Goal: Navigation & Orientation: Understand site structure

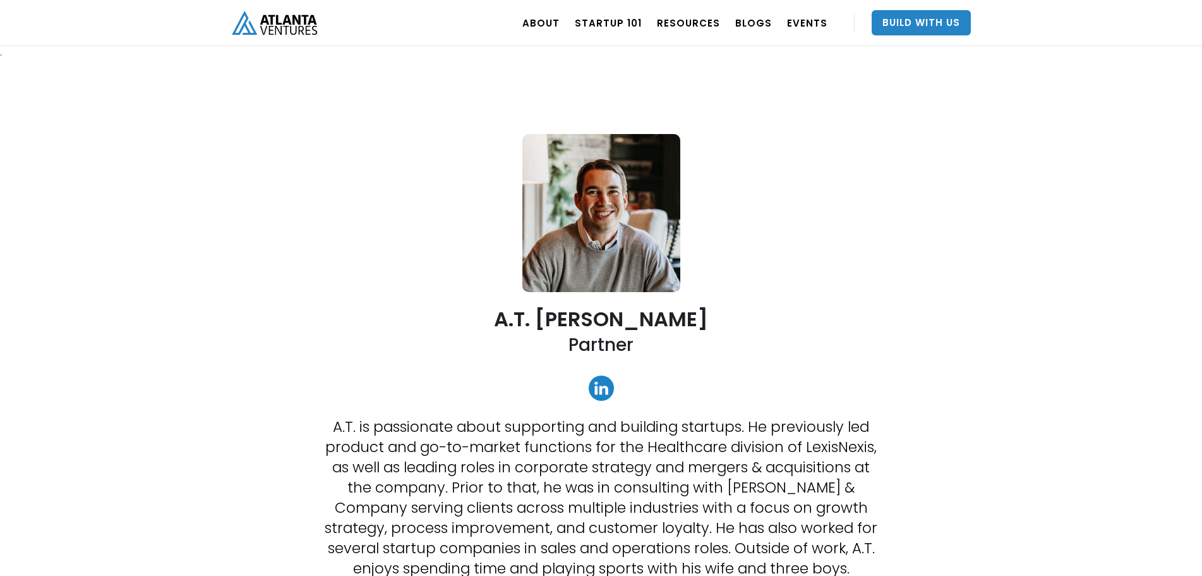
click at [260, 20] on img "home" at bounding box center [274, 22] width 85 height 23
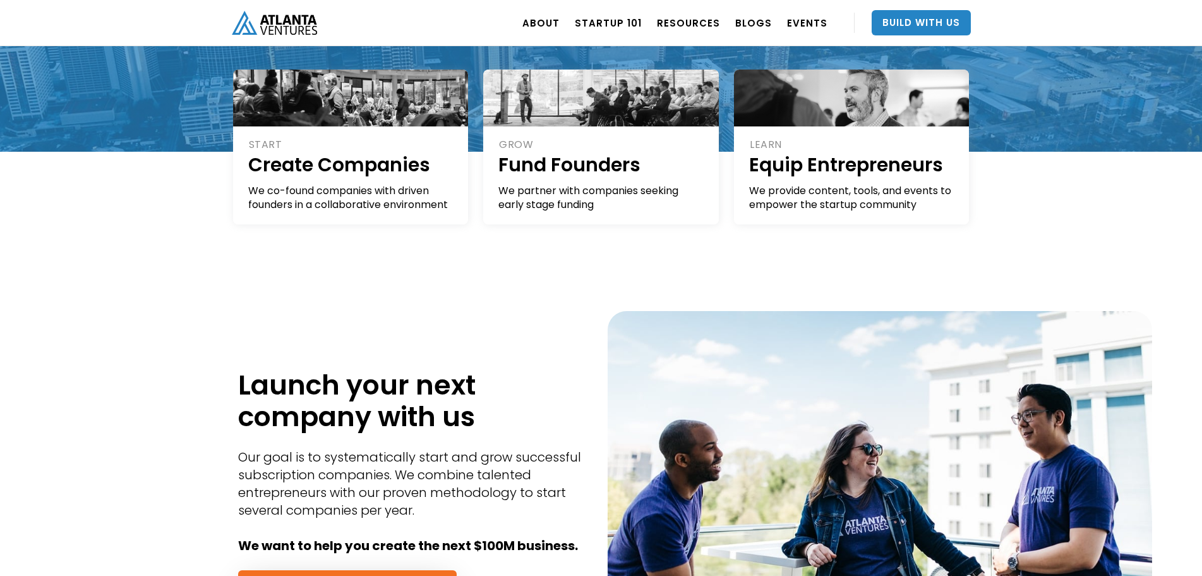
scroll to position [119, 0]
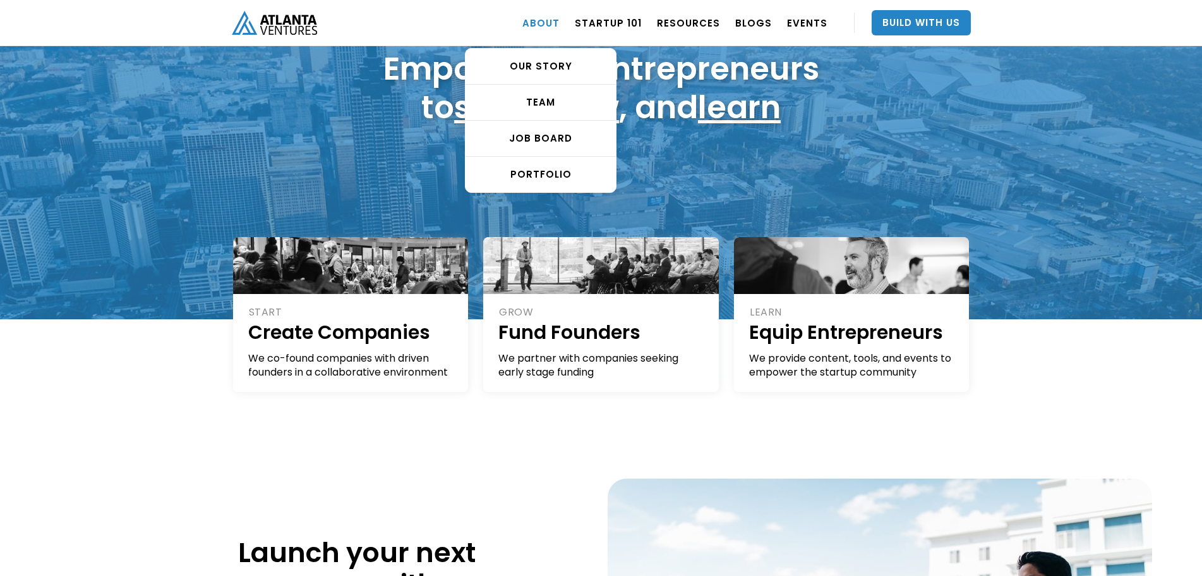
click at [555, 25] on link "ABOUT" at bounding box center [541, 22] width 37 height 35
